Goal: Task Accomplishment & Management: Complete application form

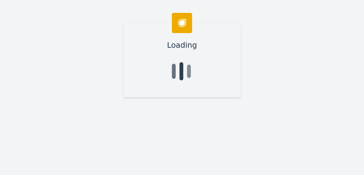
type input "[PERSON_NAME]"
type input "AoxApps"
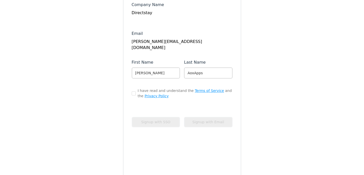
scroll to position [74, 0]
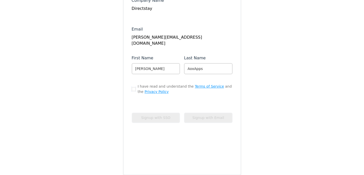
click at [132, 87] on input "checkbox" at bounding box center [134, 89] width 4 height 4
checkbox input "true"
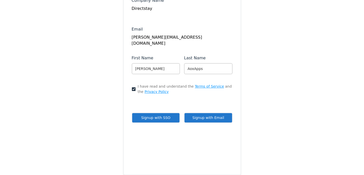
click at [193, 119] on button "Signup with Email" at bounding box center [208, 118] width 49 height 10
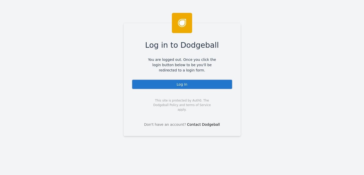
click at [173, 82] on div "Log In" at bounding box center [182, 84] width 101 height 10
